Goal: Navigation & Orientation: Go to known website

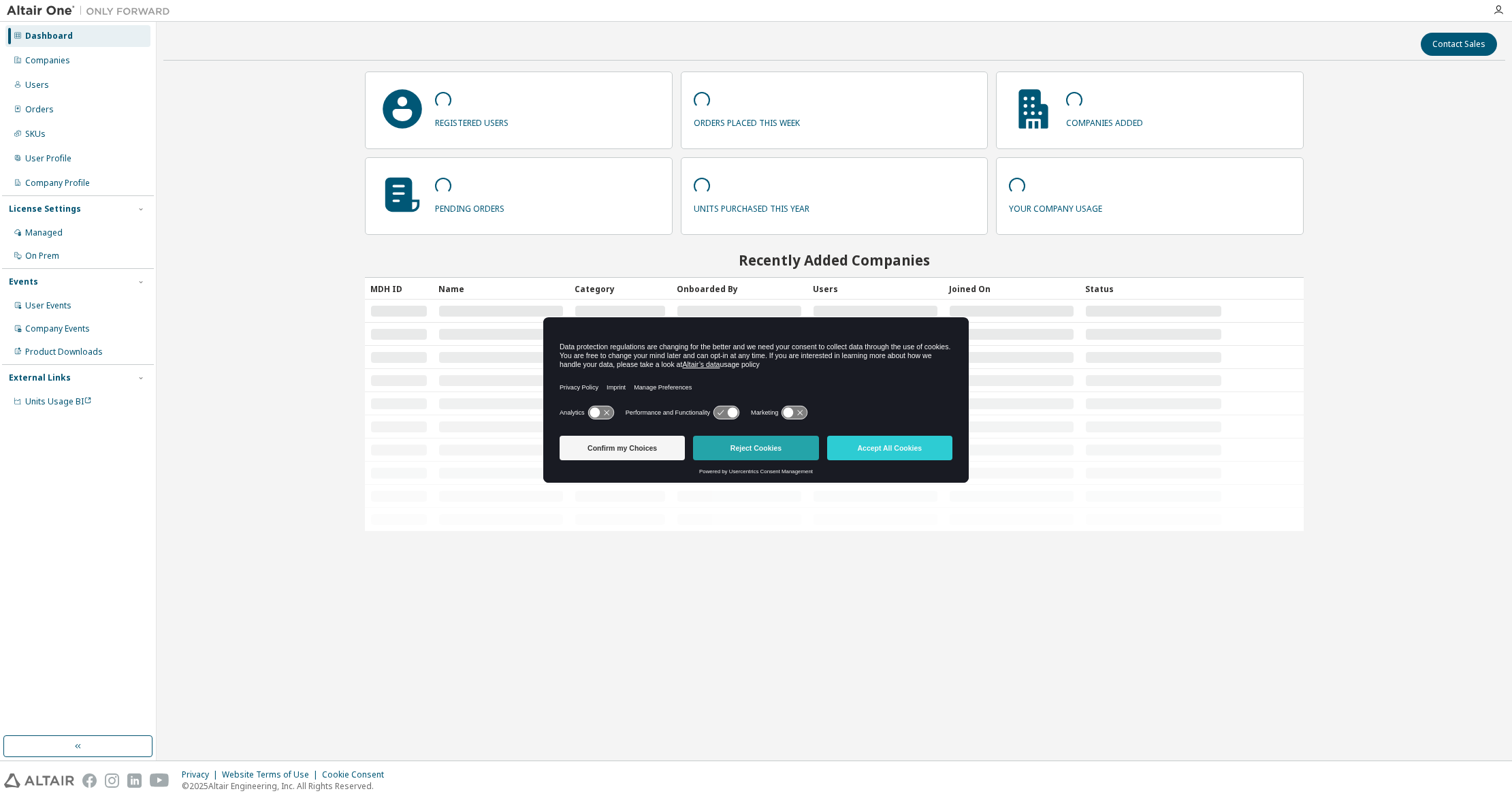
click at [770, 445] on button "Reject Cookies" at bounding box center [756, 448] width 125 height 25
